Goal: Register for event/course

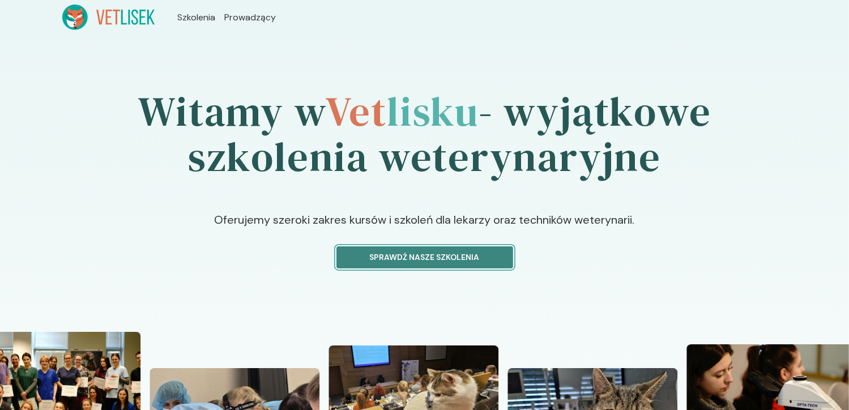
click at [455, 265] on button "Sprawdź nasze szkolenia" at bounding box center [425, 258] width 177 height 22
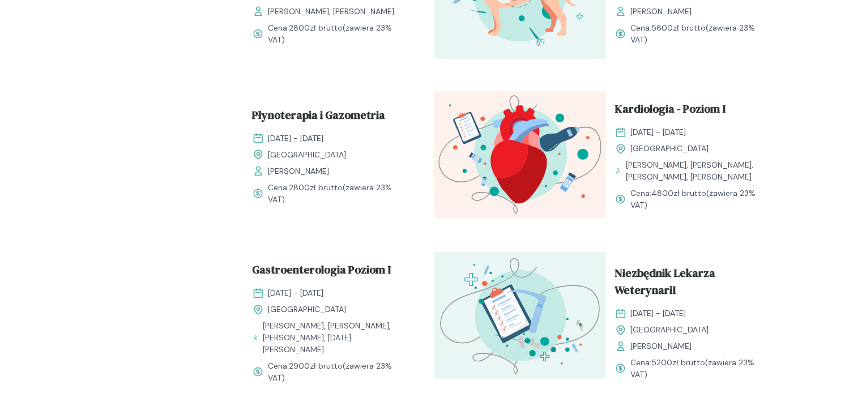
scroll to position [975, 0]
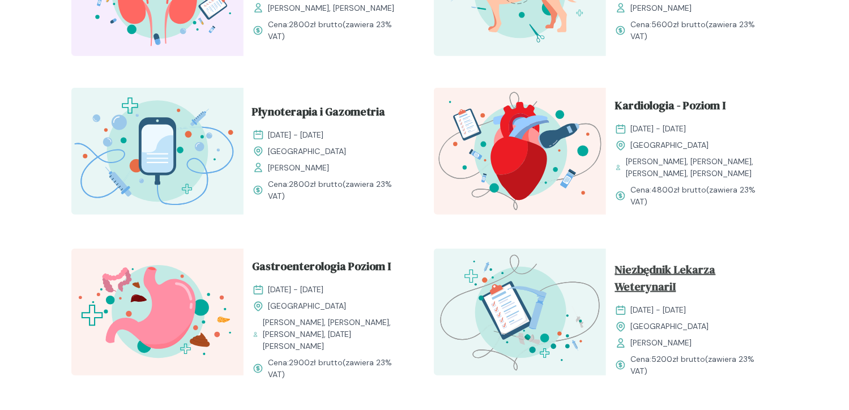
click at [650, 275] on span "Niezbędnik Lekarza WeterynariI" at bounding box center [692, 280] width 154 height 39
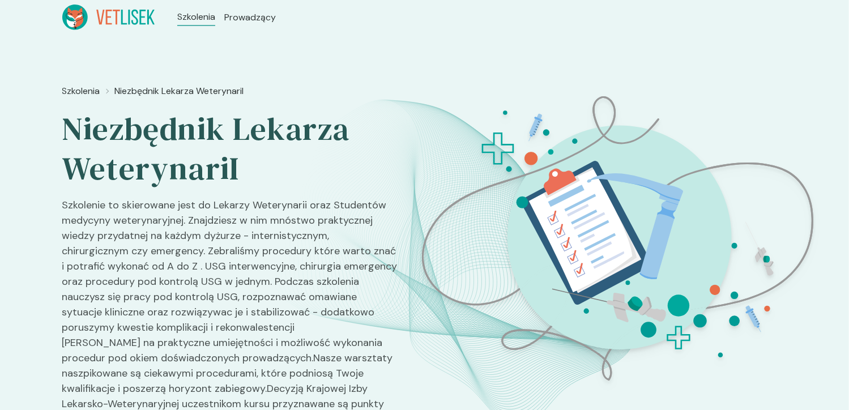
click at [273, 322] on p "Szkolenie to skierowane jest do Lekarzy Weterynarii oraz Studentów medycyny wet…" at bounding box center [230, 317] width 337 height 239
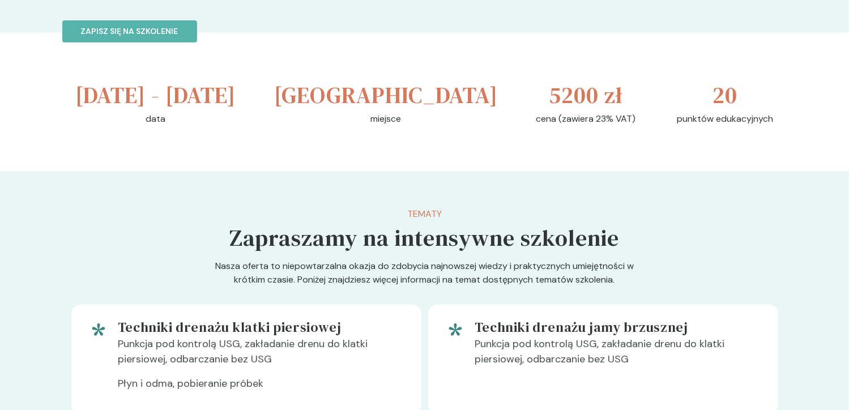
scroll to position [431, 0]
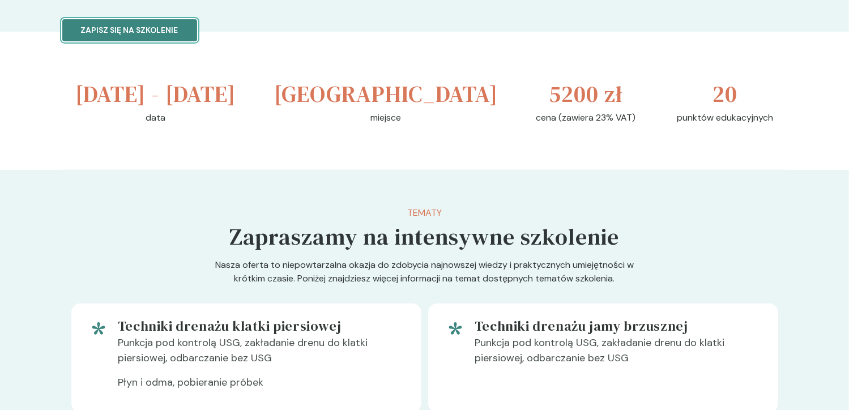
click at [128, 31] on p "Zapisz się na szkolenie" at bounding box center [129, 30] width 97 height 12
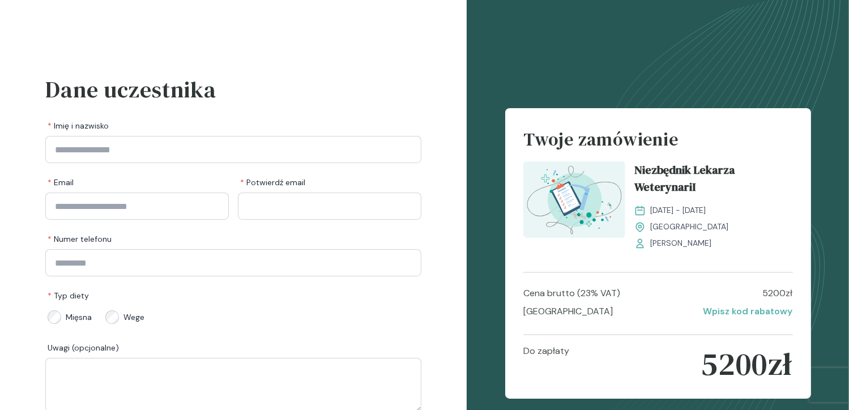
click at [441, 141] on div "Dane uczestnika * Imię i nazwisko * Email * [PERSON_NAME] email * [PERSON_NAME]…" at bounding box center [233, 253] width 467 height 507
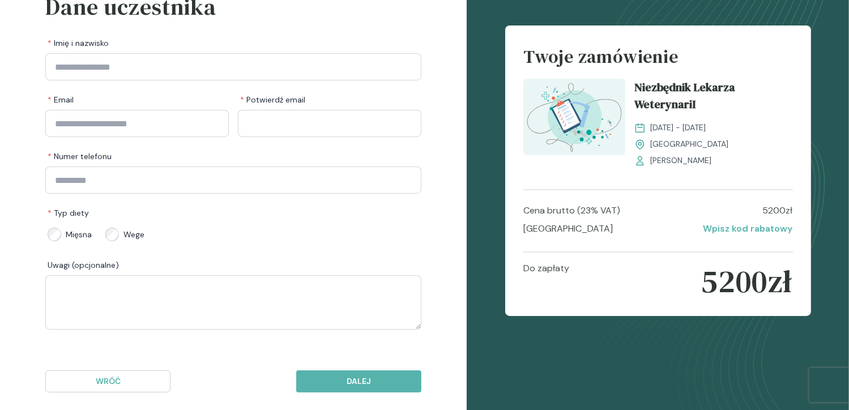
scroll to position [96, 0]
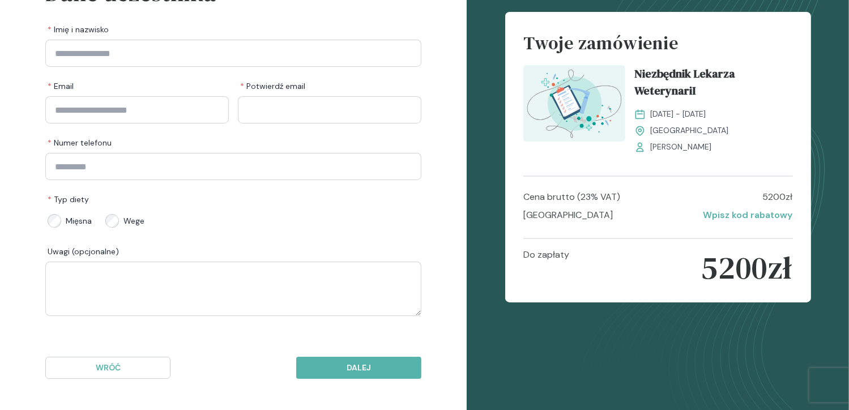
scroll to position [431, 0]
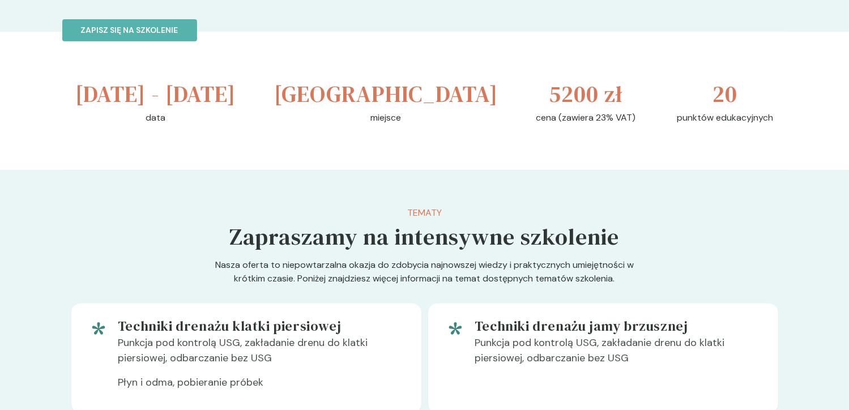
click at [421, 215] on p "Tematy" at bounding box center [425, 213] width 390 height 14
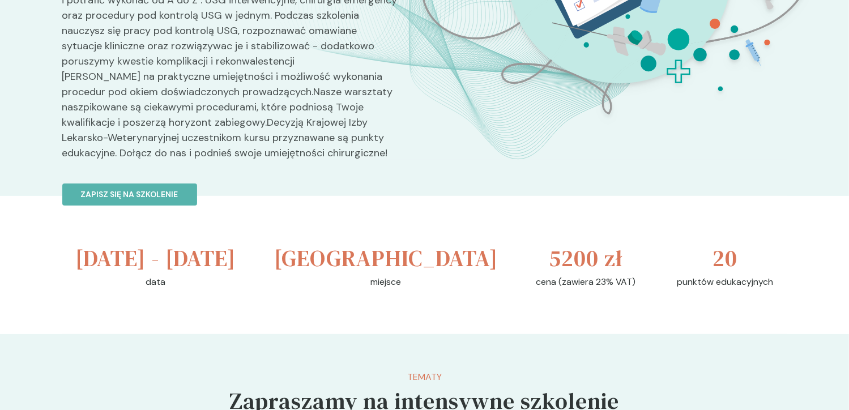
scroll to position [227, 0]
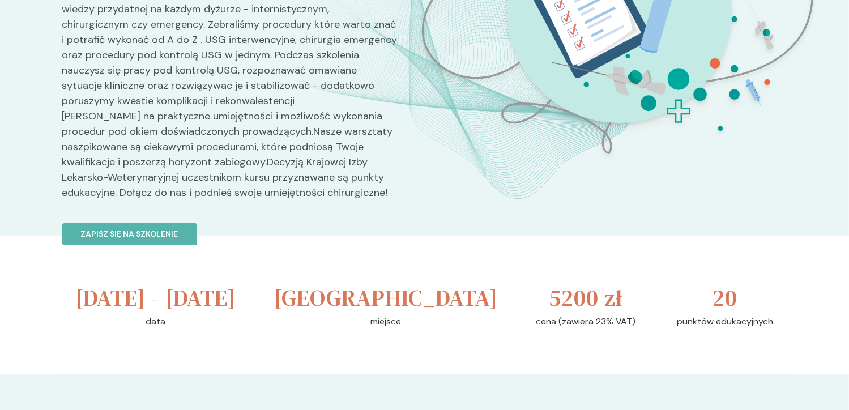
scroll to position [975, 0]
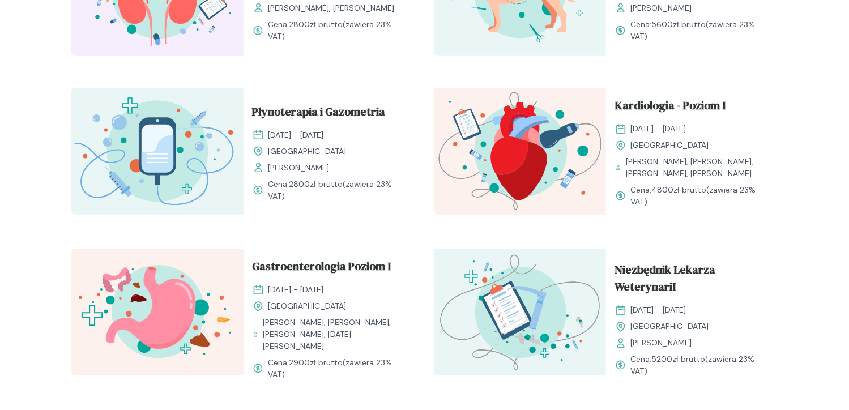
click at [428, 199] on div "Chirurgia Jamy Brzusznej [DATE] - [DATE] [GEOGRAPHIC_DATA] [PERSON_NAME] Cena: …" at bounding box center [424, 83] width 725 height 1286
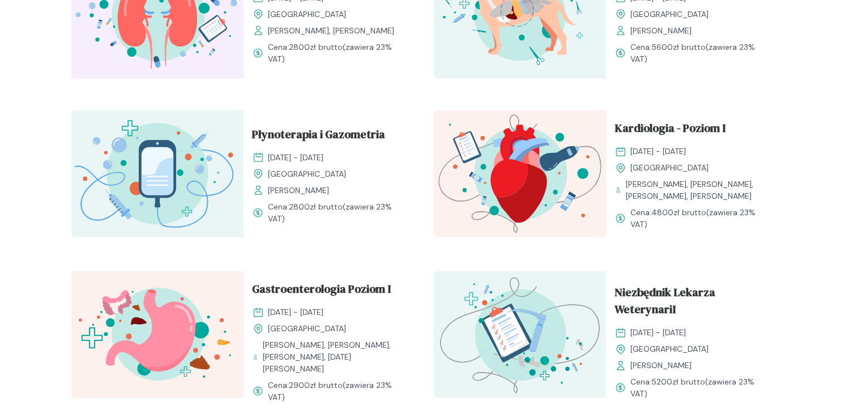
scroll to position [929, 0]
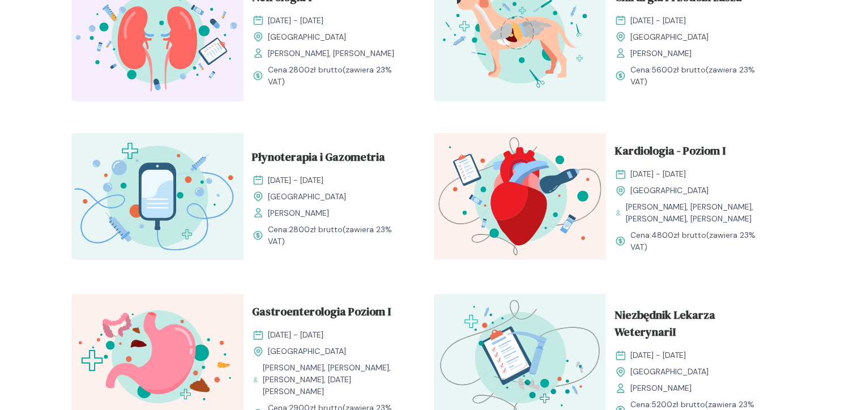
click at [423, 175] on div "Chirurgia Jamy Brzusznej [DATE] - [DATE] [GEOGRAPHIC_DATA] [PERSON_NAME] Cena: …" at bounding box center [424, 128] width 725 height 1286
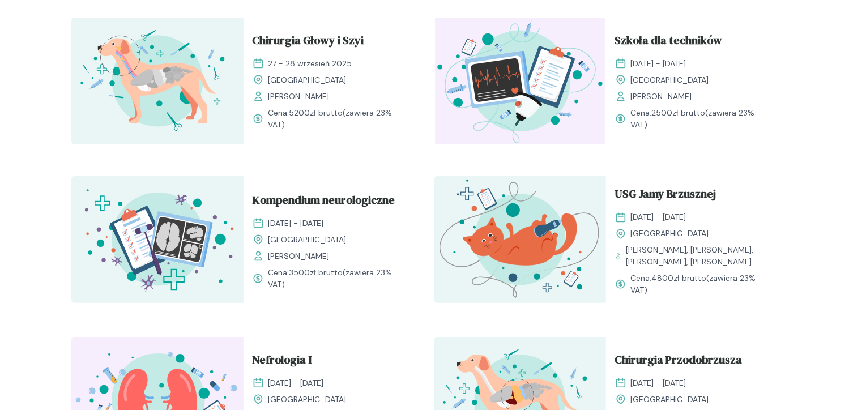
scroll to position [544, 0]
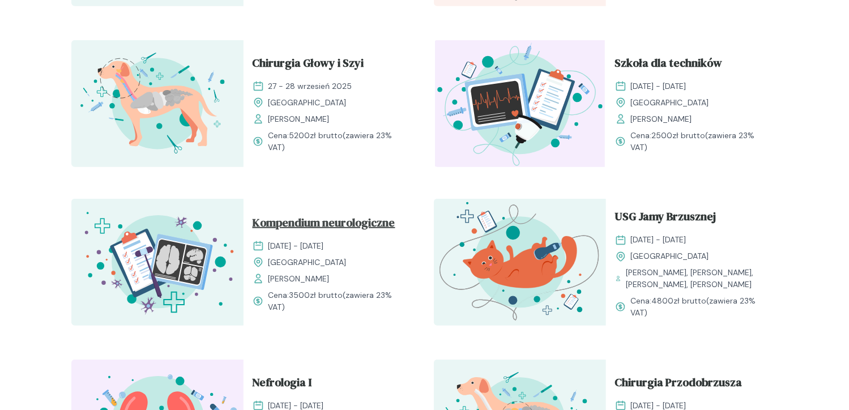
click at [360, 219] on span "Kompendium neurologiczne" at bounding box center [324, 225] width 143 height 22
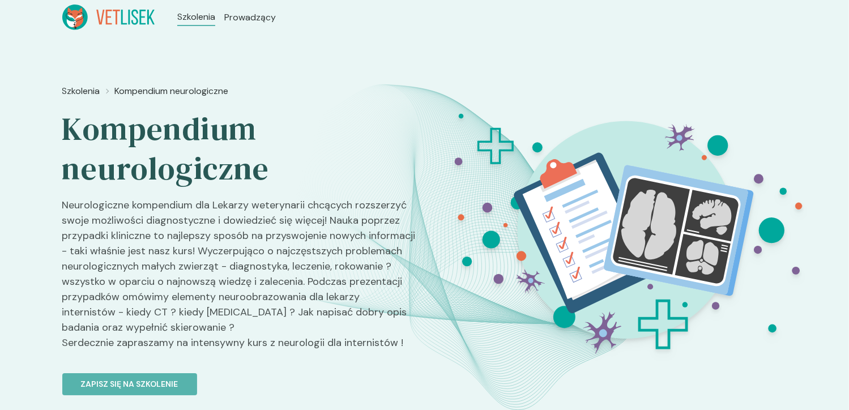
click at [349, 184] on h2 "Kompendium neurologiczne" at bounding box center [239, 148] width 354 height 79
click at [437, 281] on img at bounding box center [624, 231] width 402 height 302
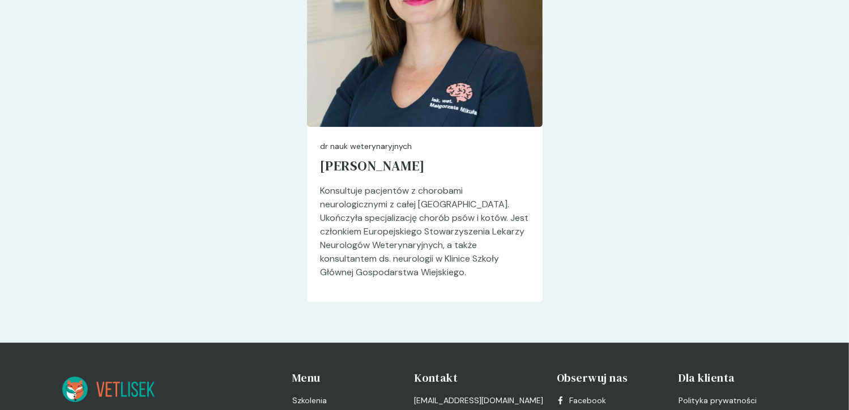
scroll to position [3377, 0]
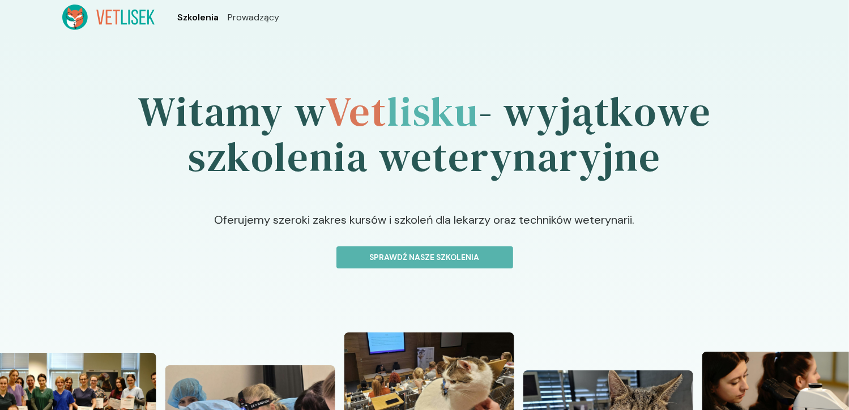
click at [197, 23] on span "Szkolenia" at bounding box center [197, 18] width 41 height 14
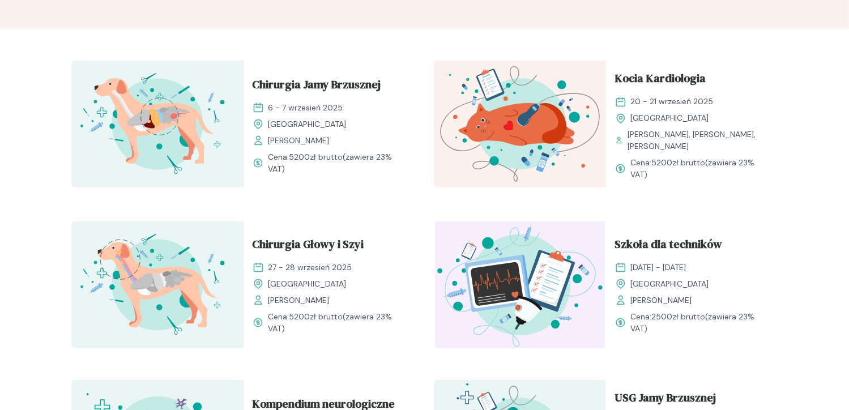
scroll to position [385, 0]
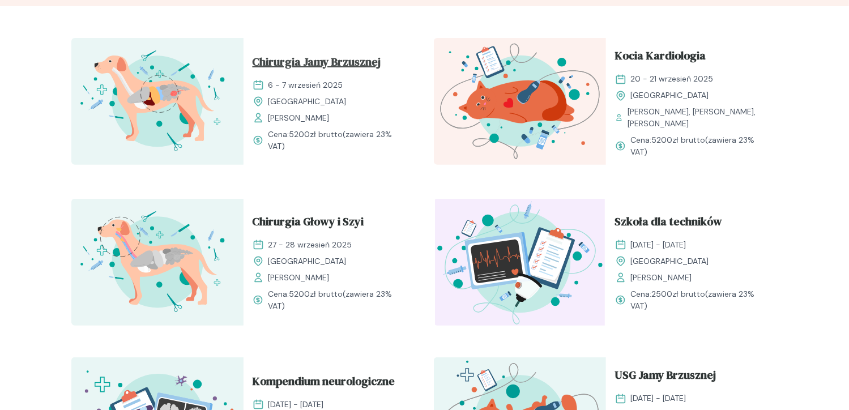
click at [362, 61] on span "Chirurgia Jamy Brzusznej" at bounding box center [317, 64] width 129 height 22
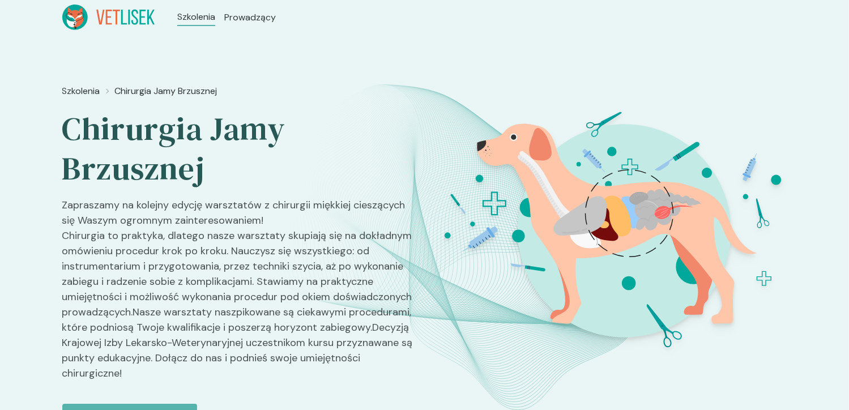
click at [474, 177] on img at bounding box center [624, 231] width 402 height 302
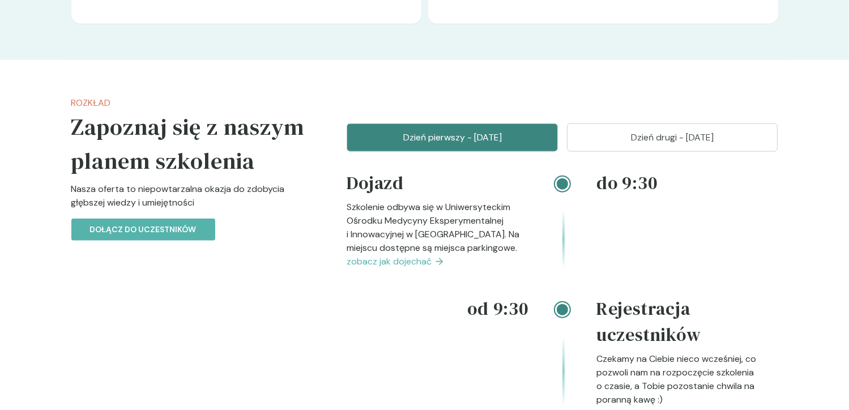
scroll to position [1269, 0]
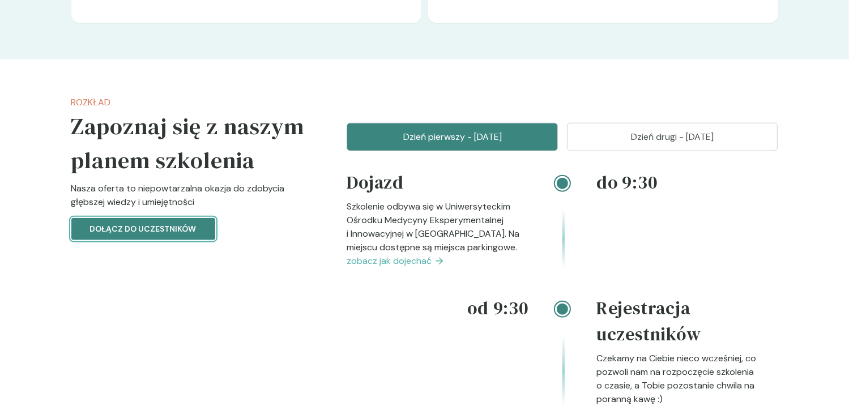
click at [165, 233] on p "Dołącz do uczestników" at bounding box center [143, 229] width 107 height 12
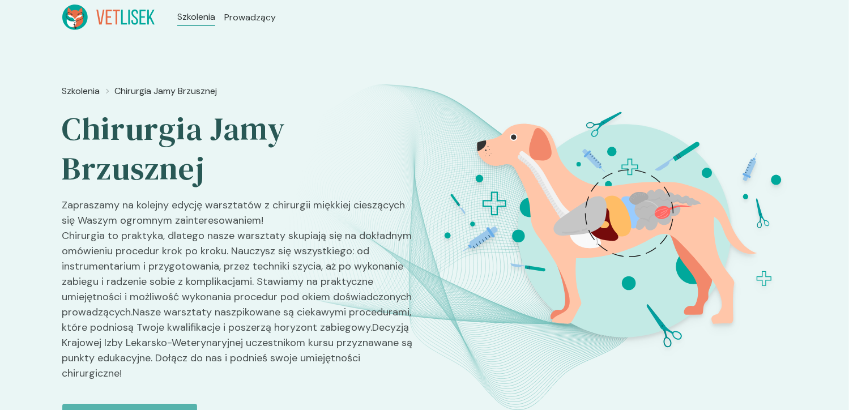
scroll to position [1269, 0]
